Goal: Information Seeking & Learning: Get advice/opinions

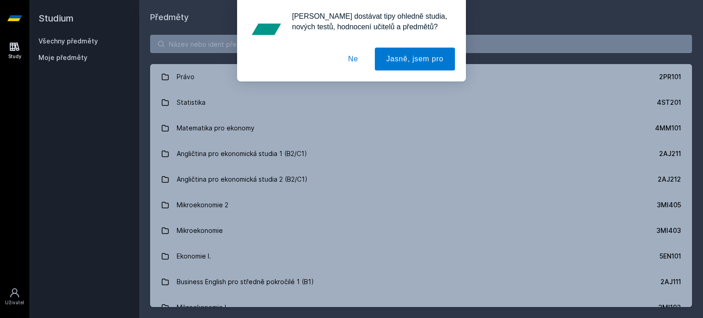
click at [348, 58] on button "Ne" at bounding box center [353, 59] width 33 height 23
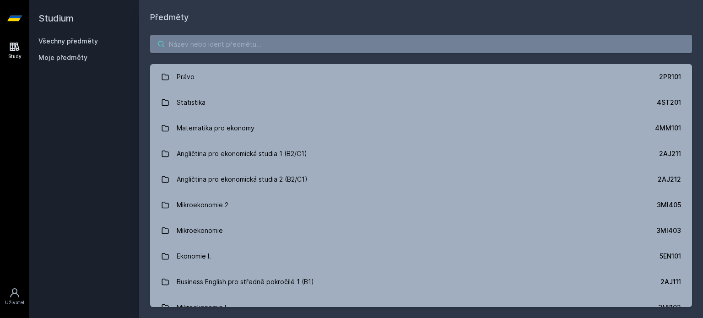
click at [227, 38] on input "search" at bounding box center [421, 44] width 542 height 18
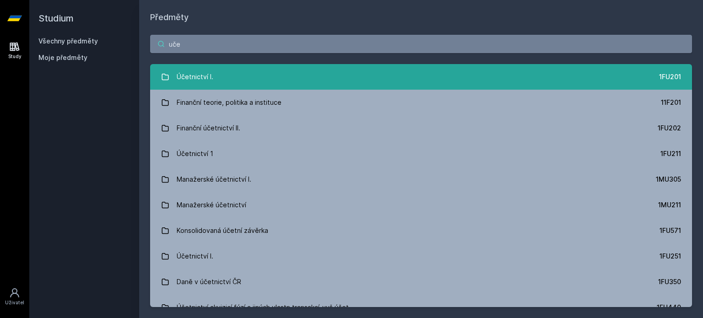
type input "uče"
click at [306, 83] on link "Účetnictví I. 1FU201" at bounding box center [421, 77] width 542 height 26
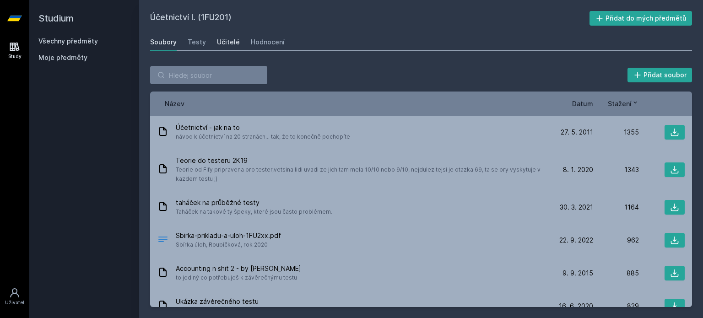
click at [219, 40] on div "Učitelé" at bounding box center [228, 42] width 23 height 9
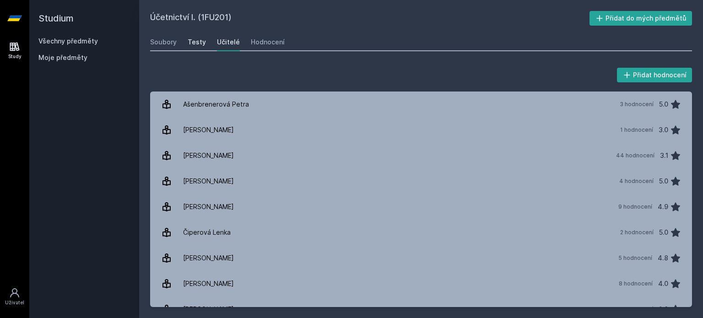
click at [193, 44] on div "Testy" at bounding box center [197, 42] width 18 height 9
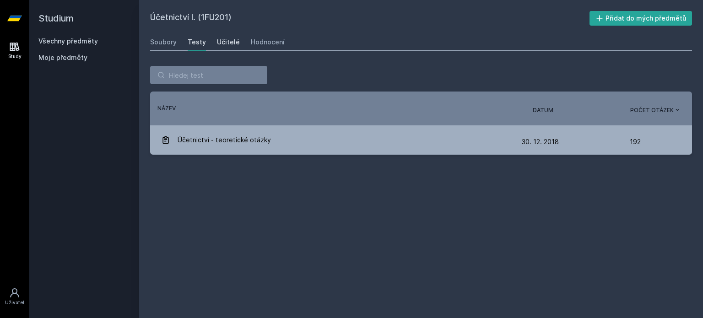
click at [228, 40] on div "Učitelé" at bounding box center [228, 42] width 23 height 9
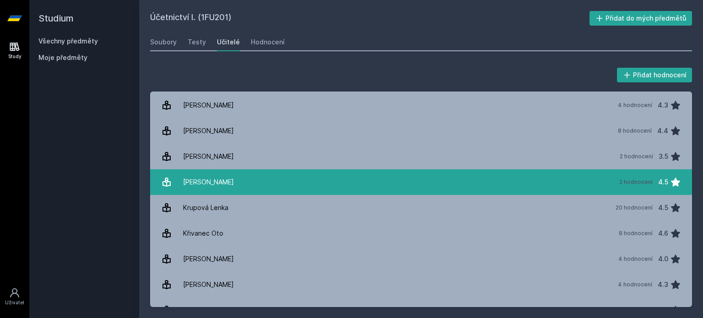
scroll to position [432, 0]
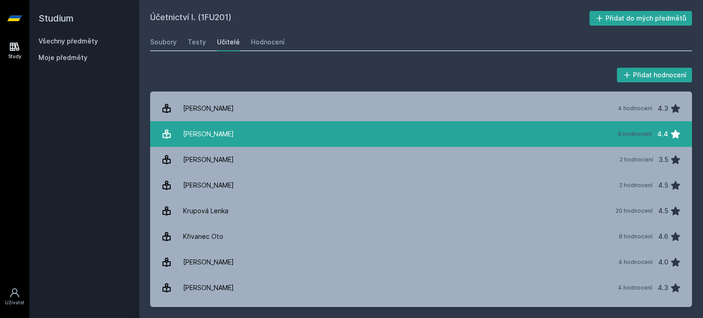
click at [219, 125] on link "[PERSON_NAME] 8 hodnocení 4.4" at bounding box center [421, 134] width 542 height 26
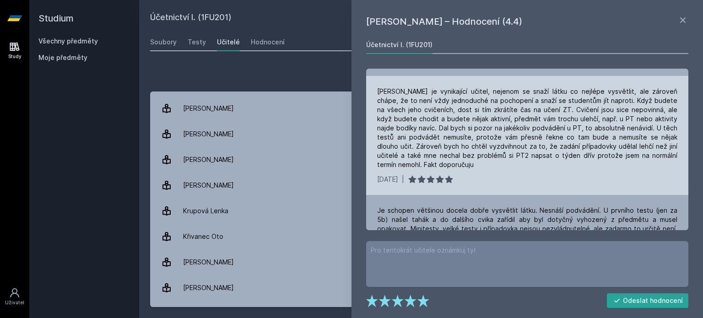
scroll to position [49, 0]
drag, startPoint x: 438, startPoint y: 119, endPoint x: 492, endPoint y: 119, distance: 54.5
click at [492, 119] on div "[PERSON_NAME] je vynikající učitel, nejenom se snaží látku co nejlépe vysvětlit…" at bounding box center [527, 127] width 300 height 82
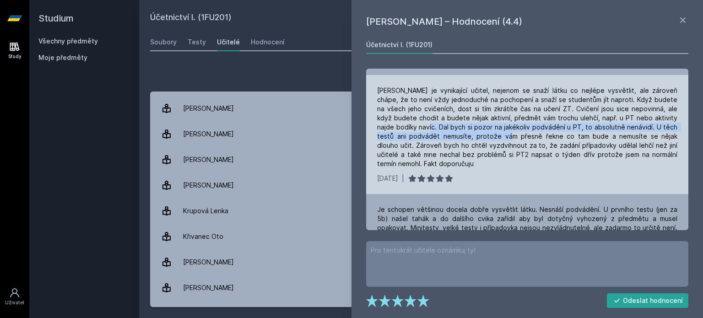
drag, startPoint x: 416, startPoint y: 128, endPoint x: 507, endPoint y: 136, distance: 91.5
click at [507, 136] on div "[PERSON_NAME] je vynikající učitel, nejenom se snaží látku co nejlépe vysvětlit…" at bounding box center [527, 127] width 300 height 82
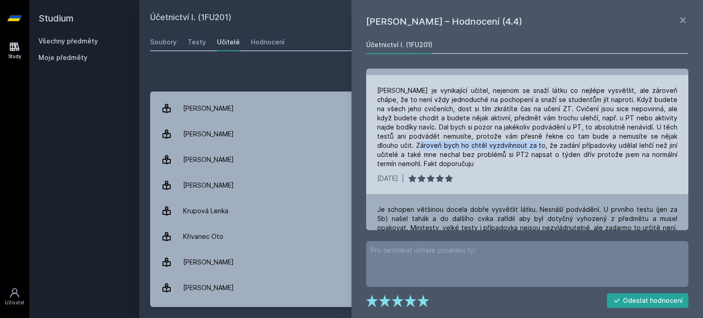
drag, startPoint x: 411, startPoint y: 142, endPoint x: 527, endPoint y: 142, distance: 116.3
click at [527, 142] on div "[PERSON_NAME] je vynikající učitel, nejenom se snaží látku co nejlépe vysvětlit…" at bounding box center [527, 127] width 300 height 82
click at [537, 142] on div "[PERSON_NAME] je vynikající učitel, nejenom se snaží látku co nejlépe vysvětlit…" at bounding box center [527, 127] width 300 height 82
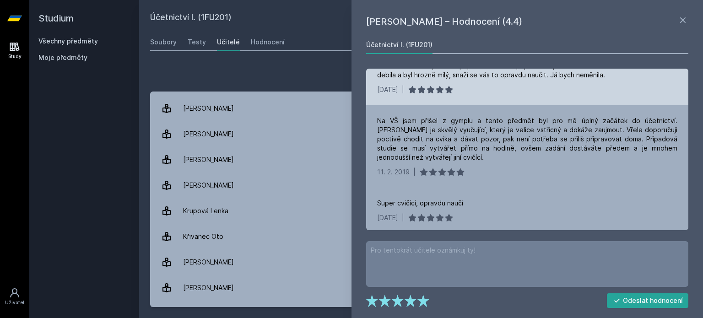
scroll to position [451, 0]
